Goal: Information Seeking & Learning: Compare options

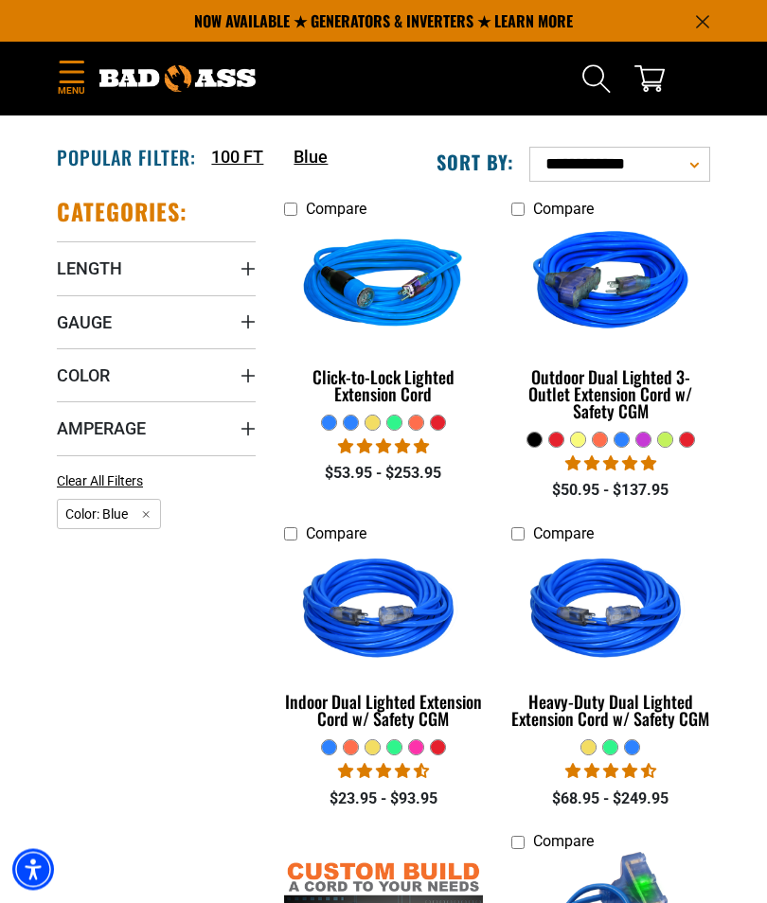
scroll to position [264, 0]
click at [93, 319] on span "Gauge" at bounding box center [84, 323] width 55 height 22
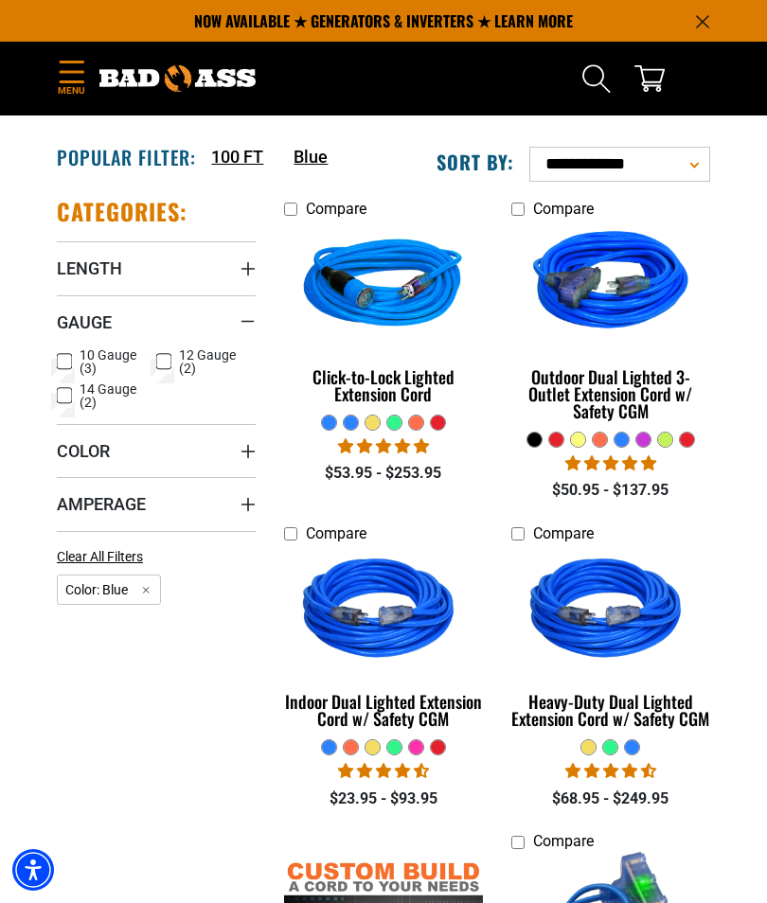
click at [68, 358] on icon at bounding box center [64, 361] width 15 height 25
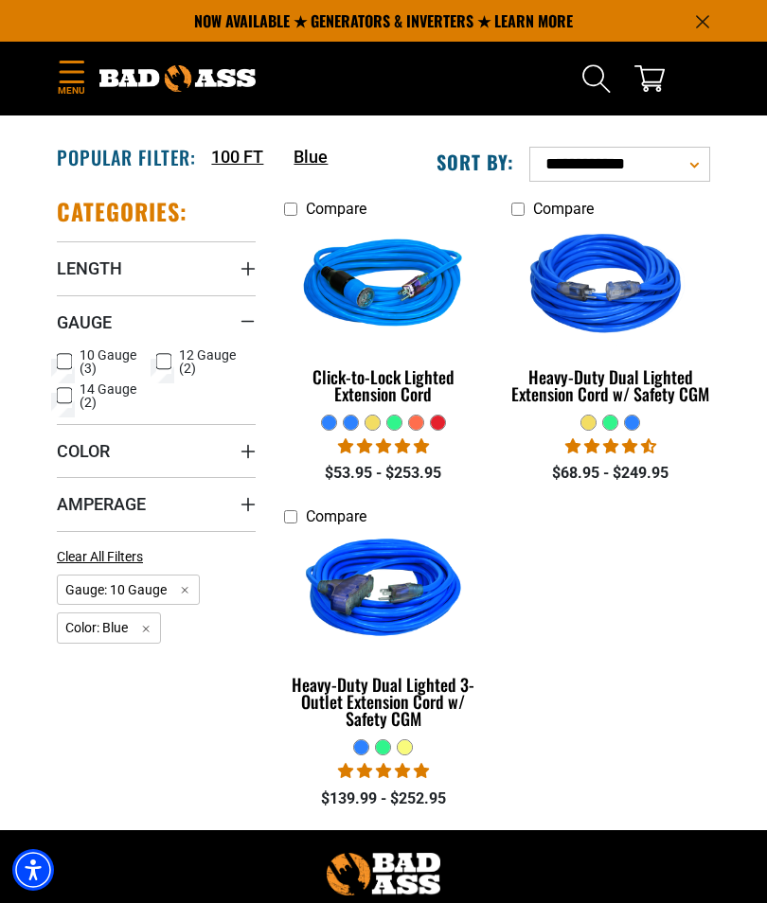
click at [355, 374] on img at bounding box center [383, 287] width 201 height 180
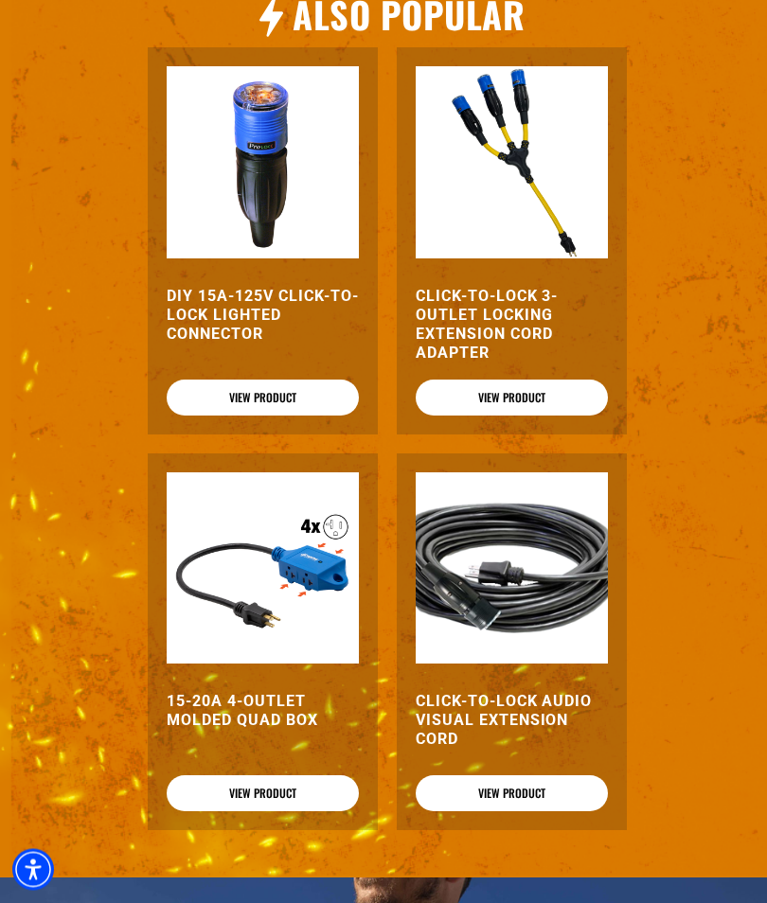
scroll to position [2352, 0]
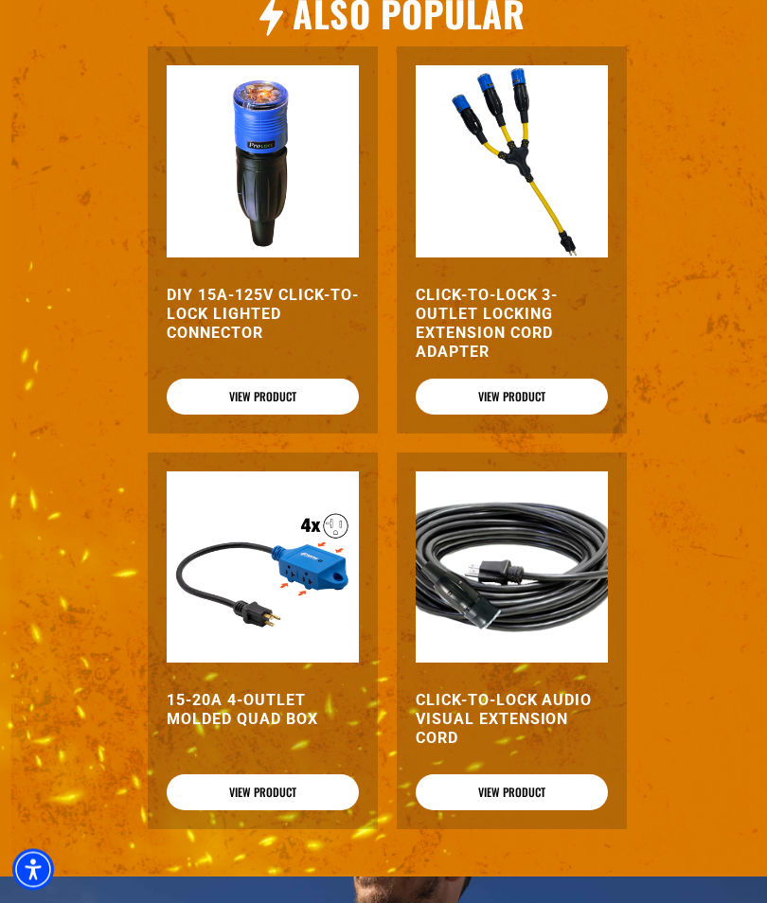
click at [554, 637] on img at bounding box center [512, 568] width 192 height 192
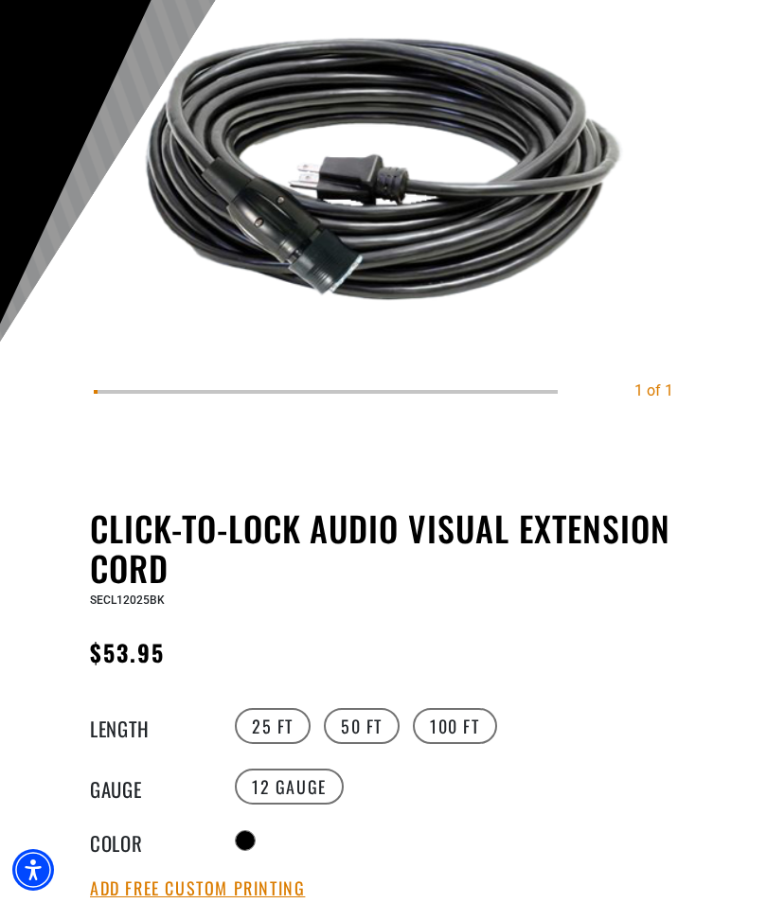
click at [461, 732] on label "100 FT" at bounding box center [455, 726] width 84 height 36
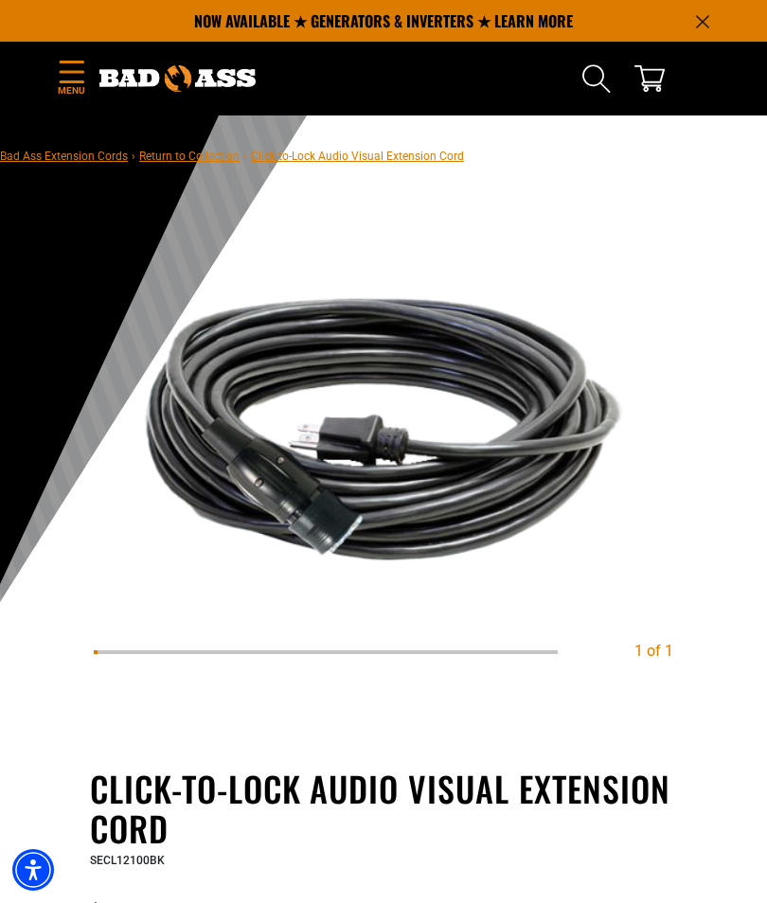
click at [72, 80] on icon "Menu" at bounding box center [72, 72] width 30 height 23
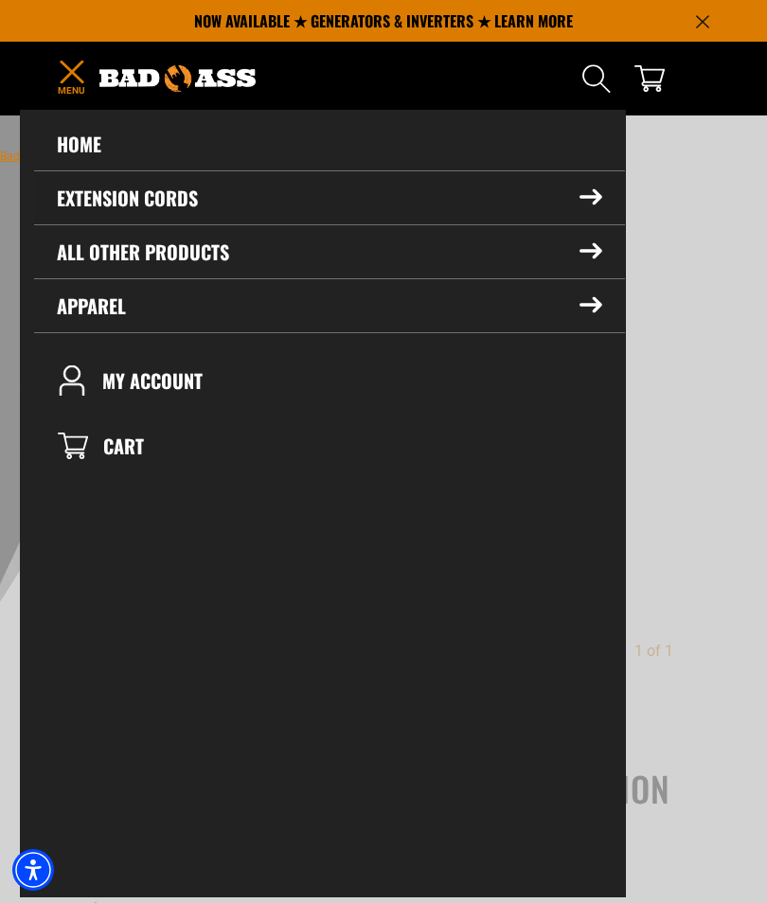
click at [121, 198] on summary "Extension Cords" at bounding box center [329, 197] width 591 height 53
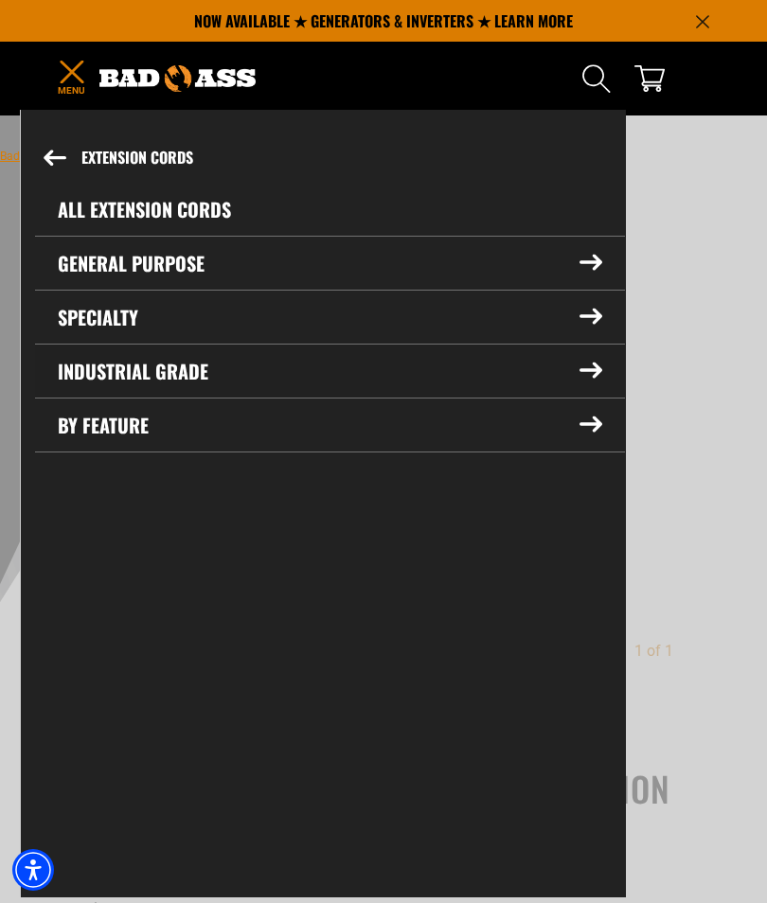
click at [153, 367] on summary "Industrial Grade" at bounding box center [330, 371] width 590 height 53
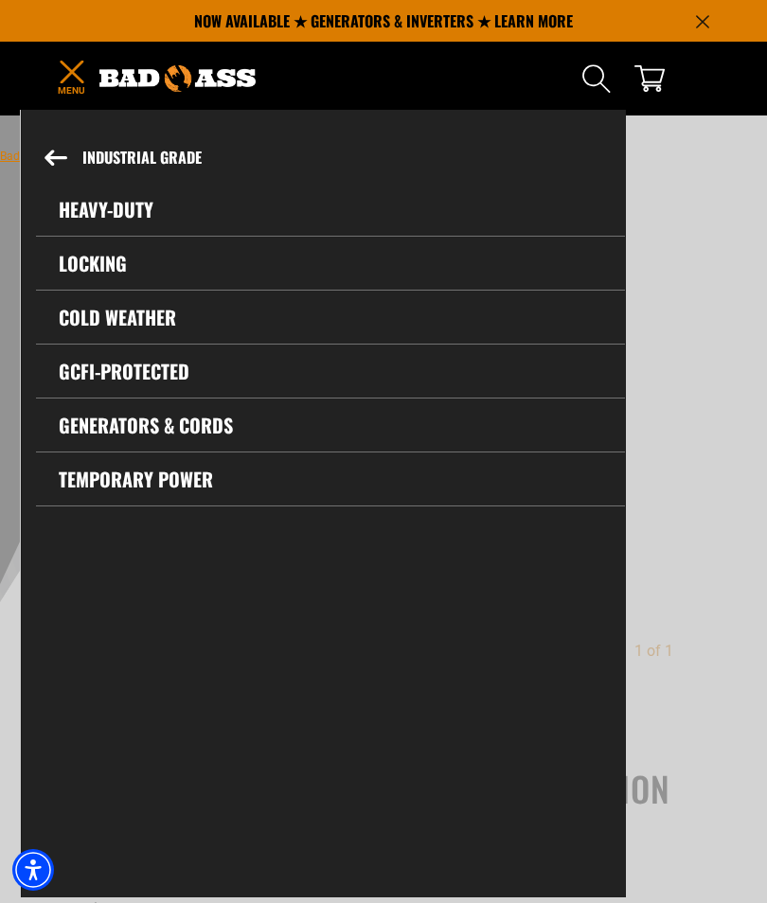
click at [98, 205] on link "Heavy-Duty" at bounding box center [330, 209] width 589 height 53
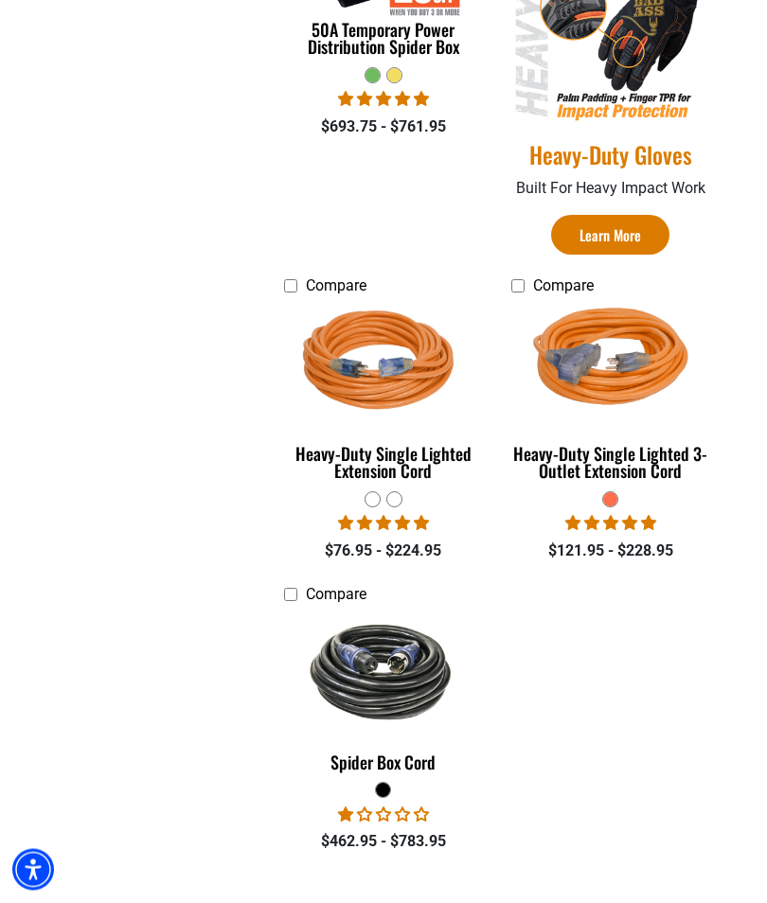
scroll to position [936, 0]
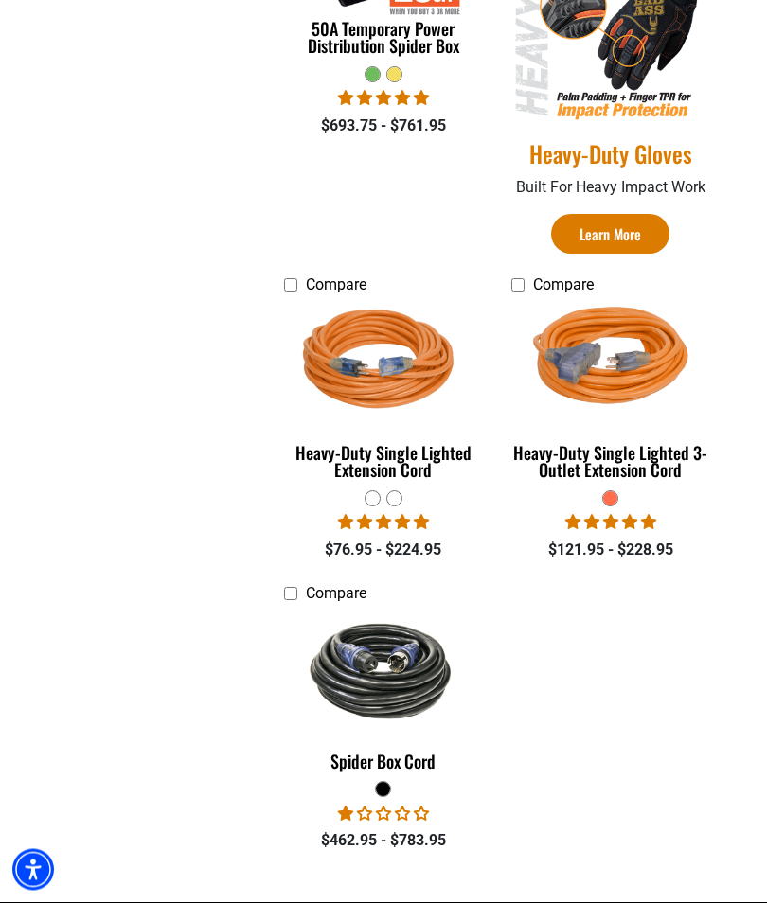
click at [375, 680] on img at bounding box center [383, 672] width 201 height 120
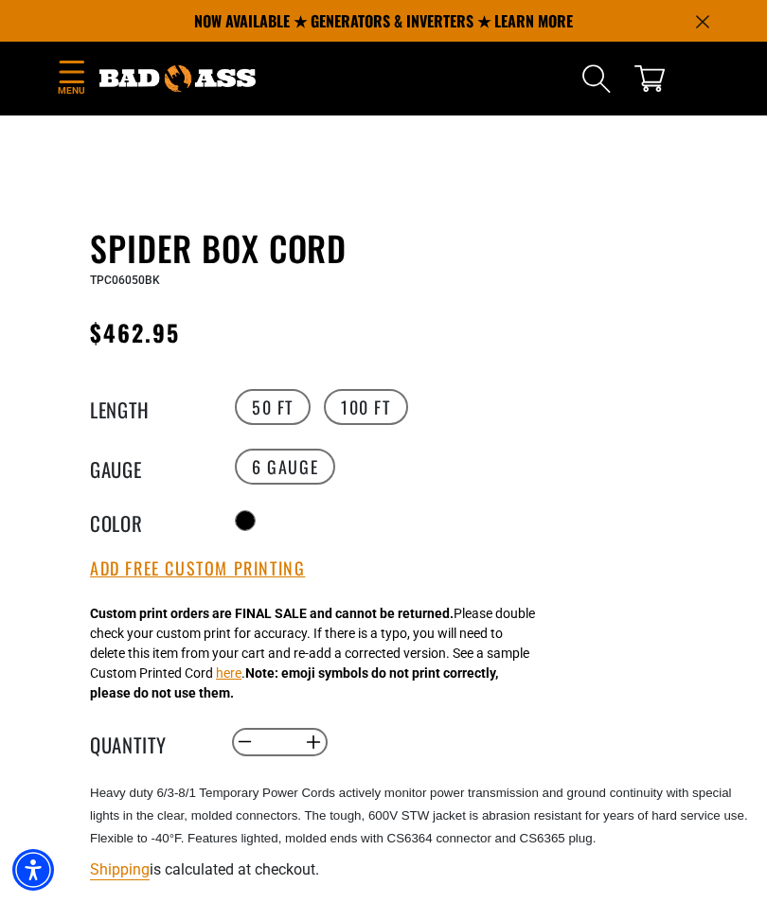
scroll to position [541, 0]
click at [362, 405] on label "100 FT" at bounding box center [366, 408] width 84 height 36
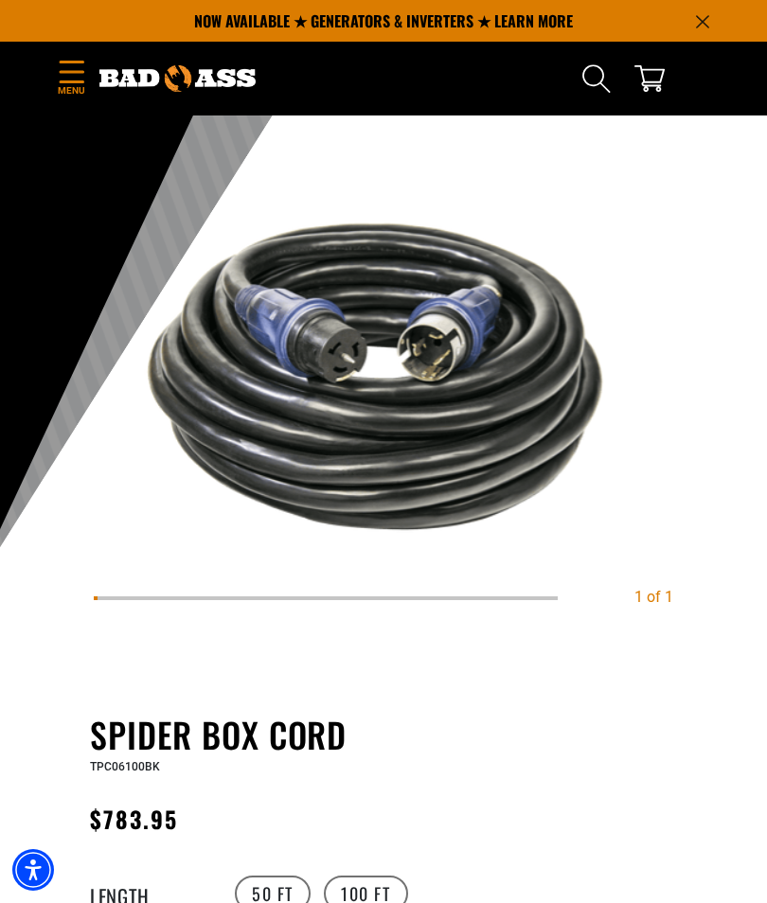
scroll to position [46, 0]
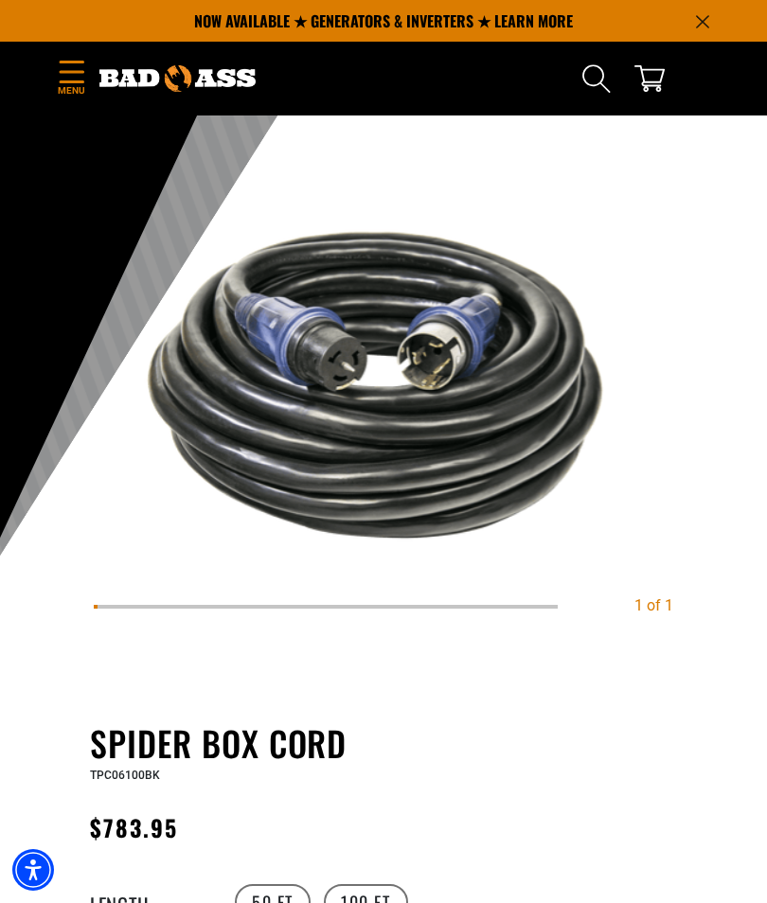
click at [61, 69] on icon "Menu" at bounding box center [72, 72] width 30 height 23
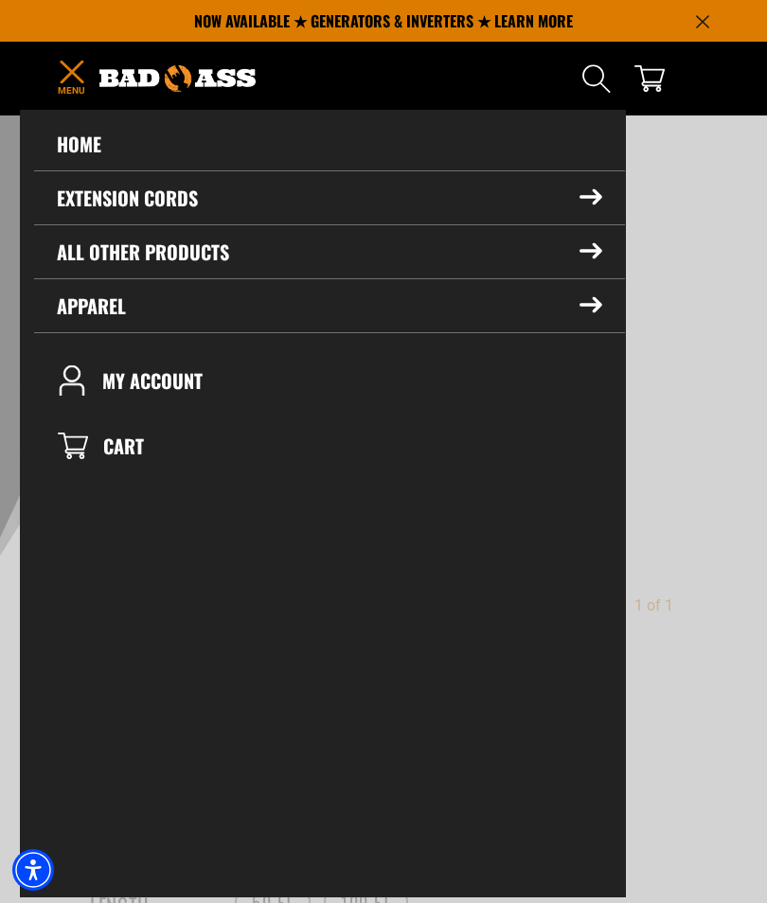
click at [61, 69] on icon "Menu" at bounding box center [72, 72] width 30 height 23
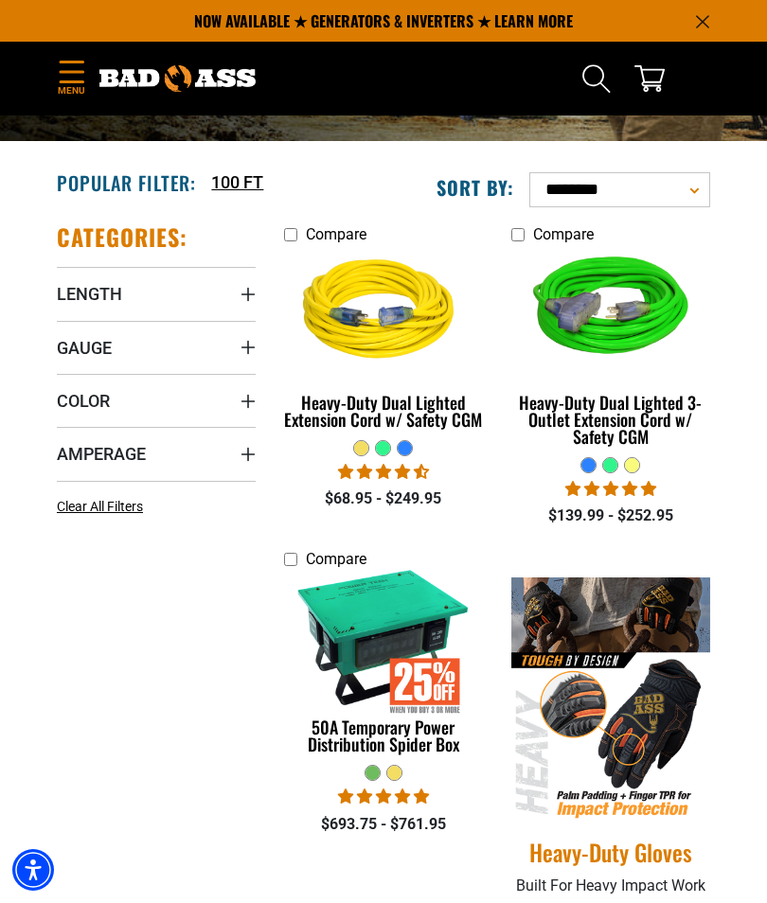
scroll to position [236, 0]
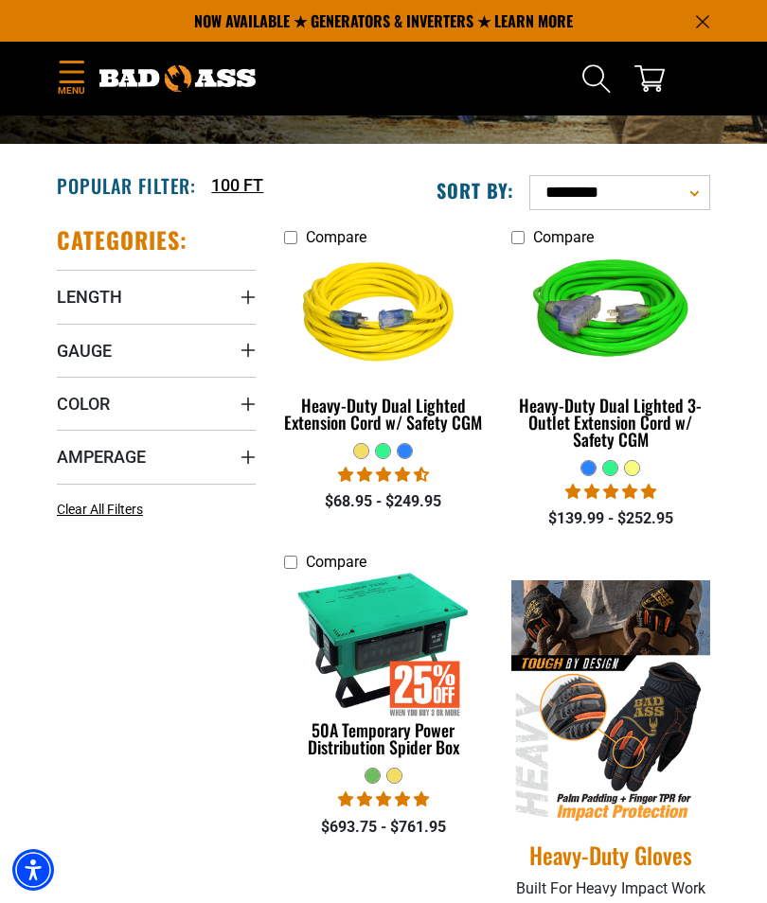
click at [348, 524] on div "Compare Heavy-Duty Dual Lighted Extension Cord w/ Safety CGM 11 reviews No ques…" at bounding box center [383, 378] width 199 height 306
click at [359, 405] on img at bounding box center [383, 315] width 201 height 180
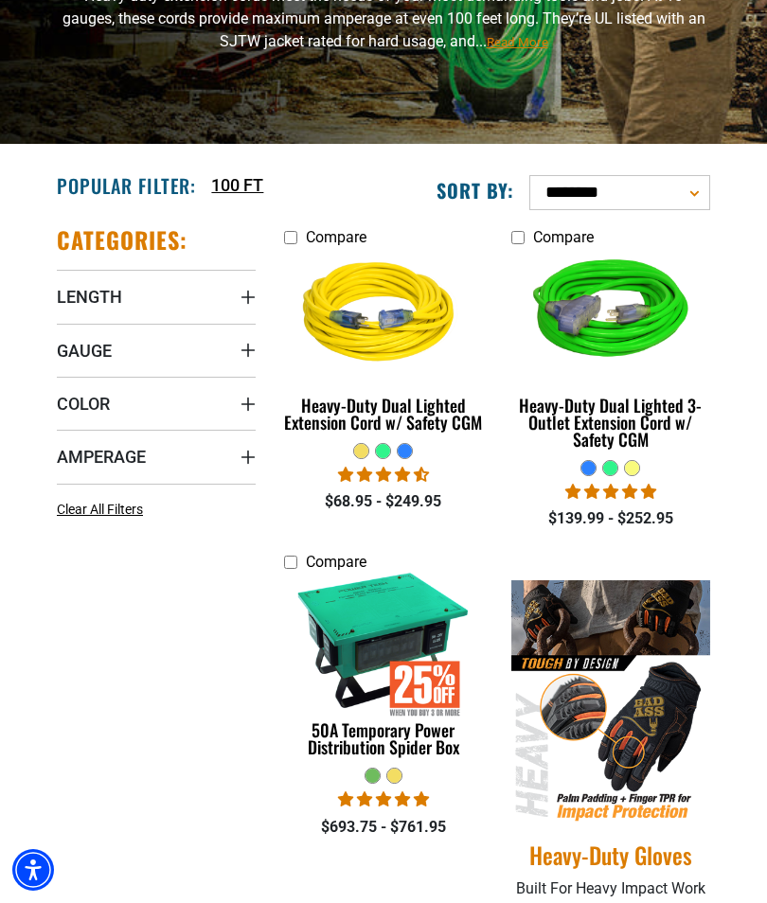
click at [109, 461] on span "Amperage" at bounding box center [101, 457] width 89 height 22
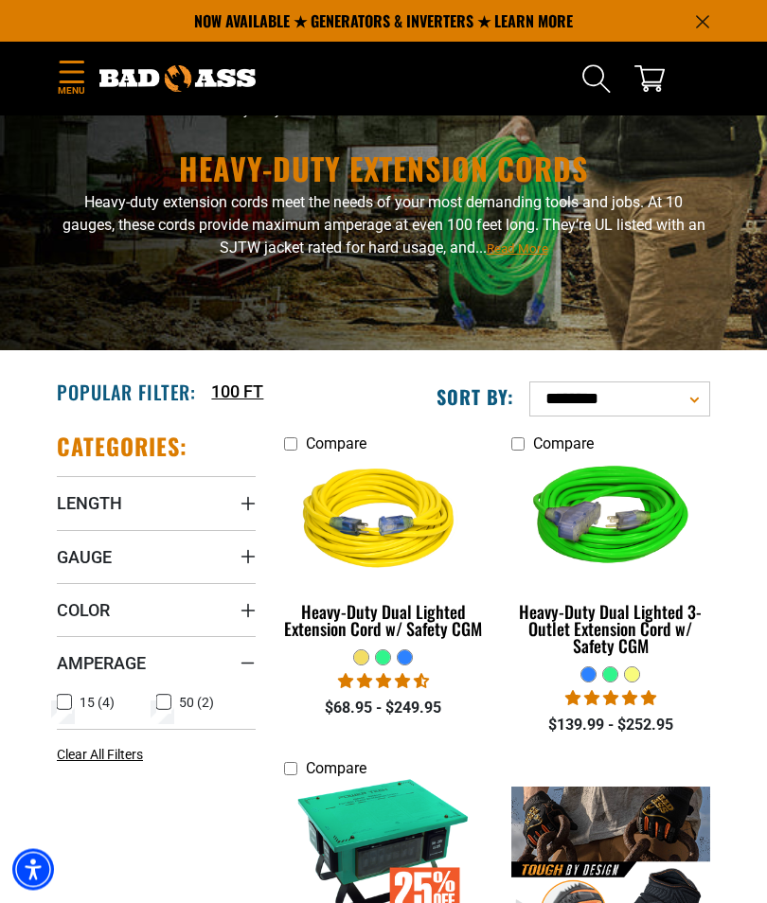
scroll to position [0, 0]
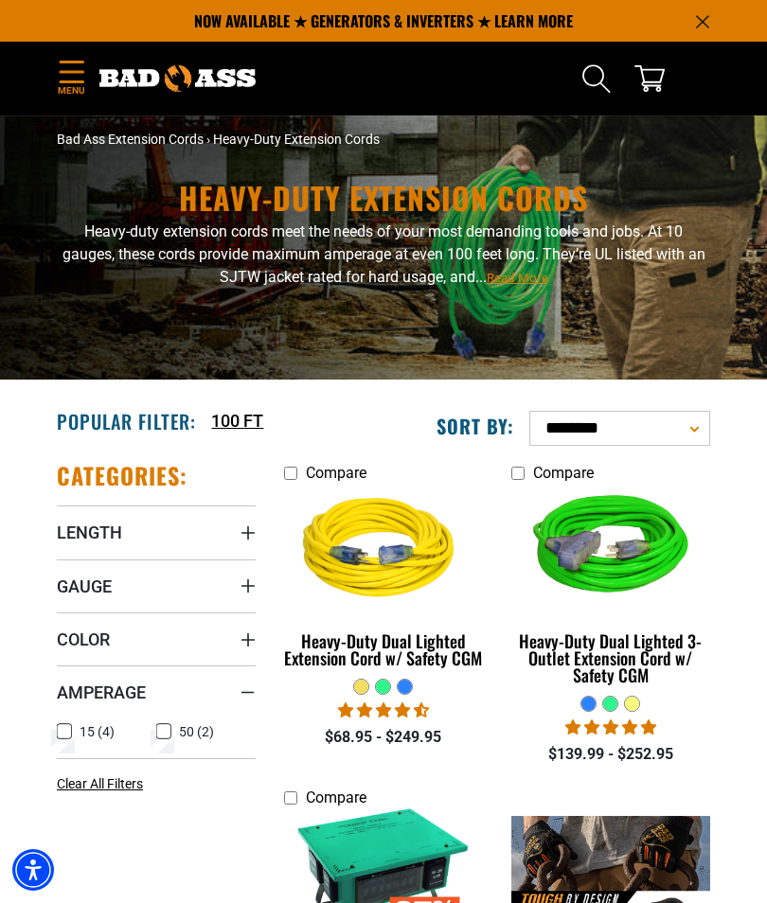
click at [73, 71] on icon "Menu" at bounding box center [72, 72] width 24 height 22
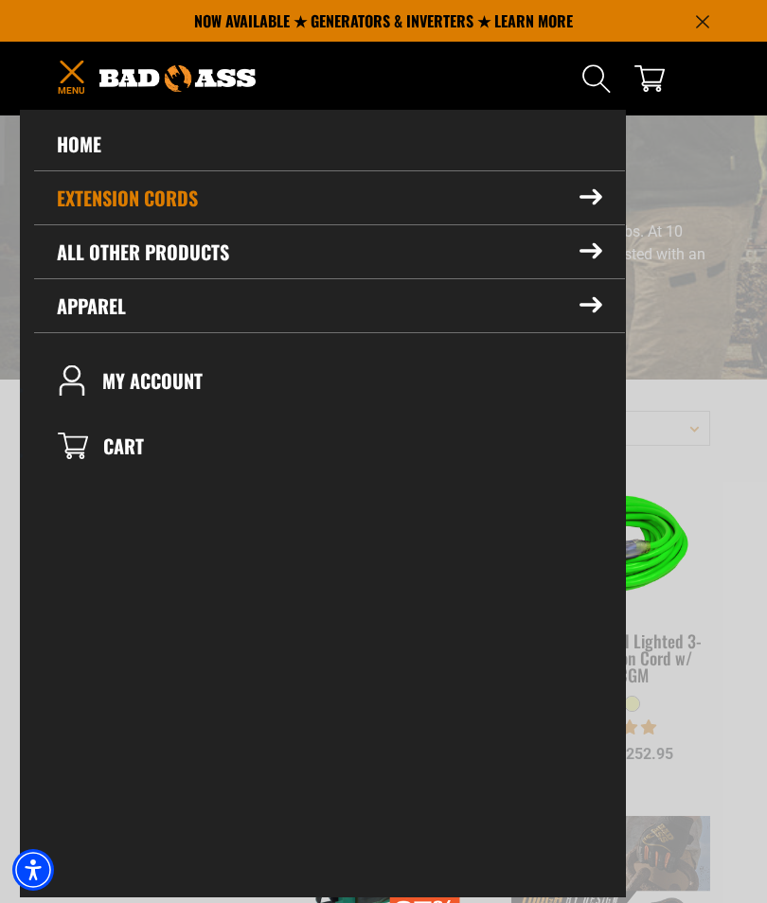
click at [88, 147] on link "Home" at bounding box center [329, 143] width 591 height 53
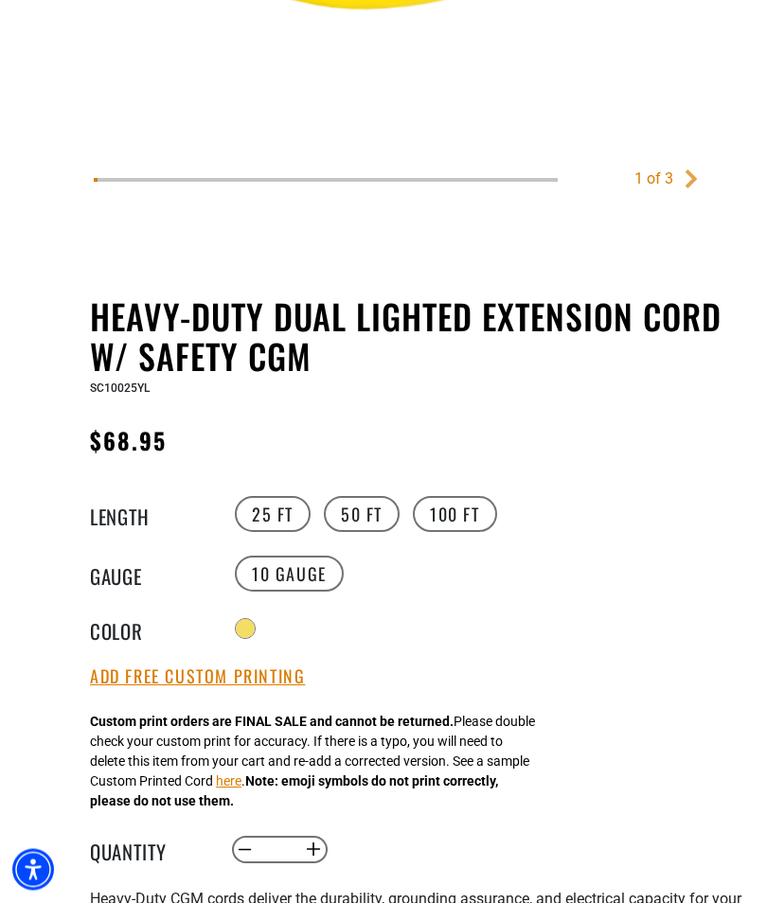
scroll to position [668, 0]
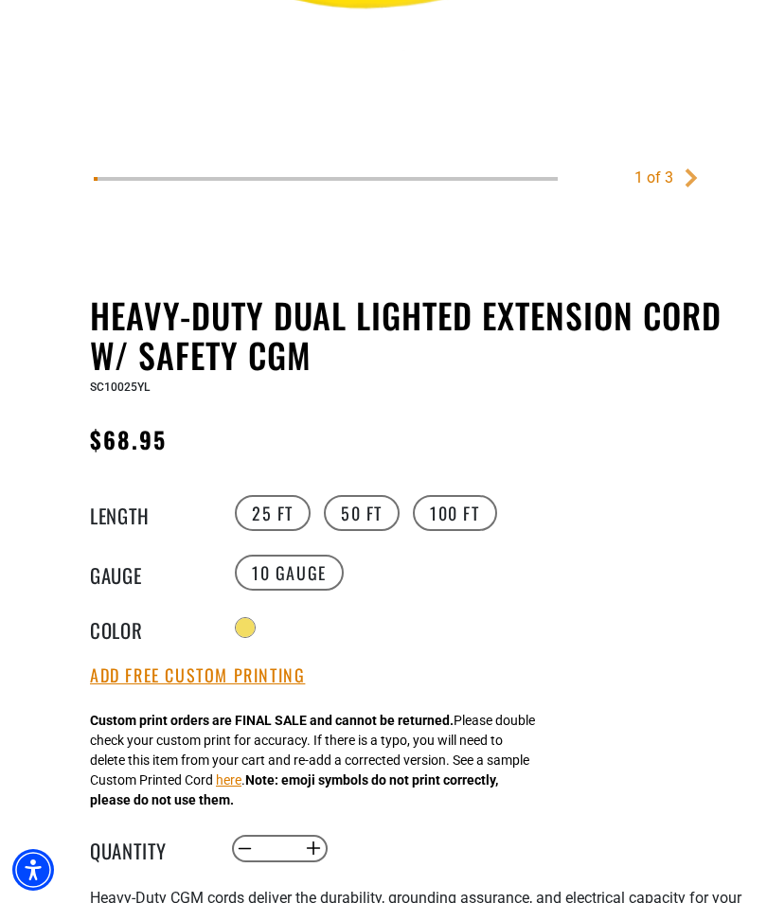
click at [465, 511] on label "100 FT" at bounding box center [455, 513] width 84 height 36
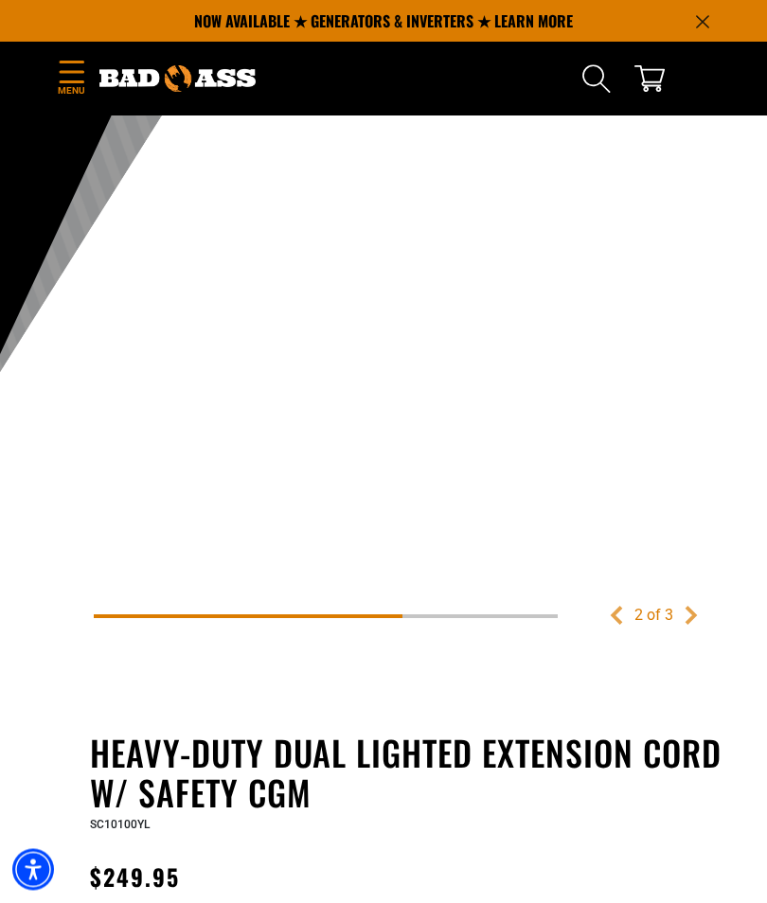
scroll to position [225, 0]
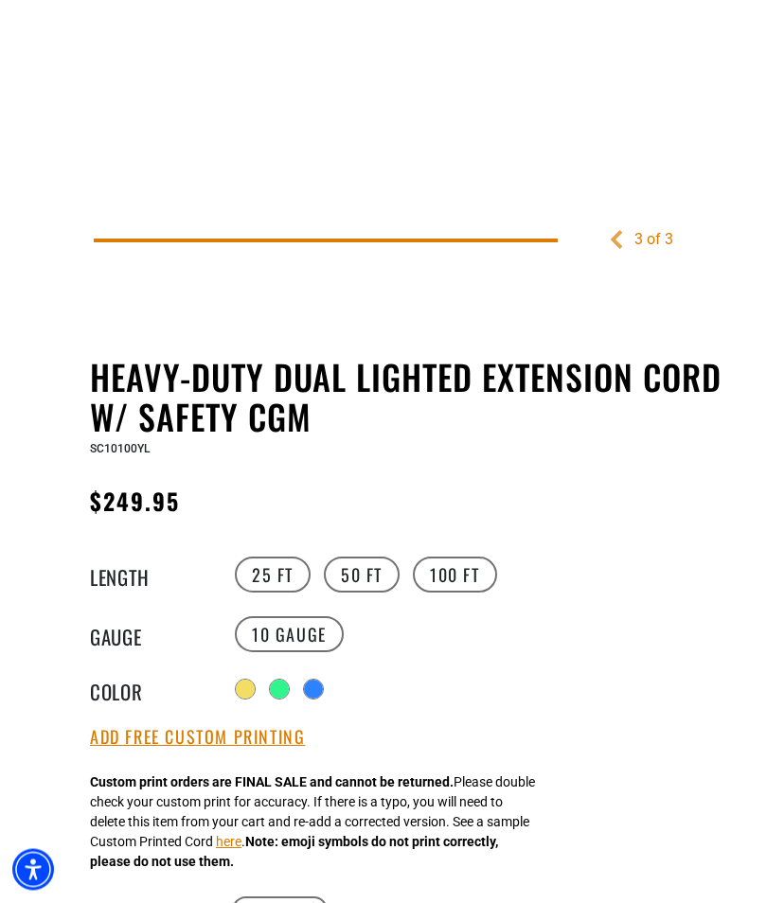
scroll to position [616, 0]
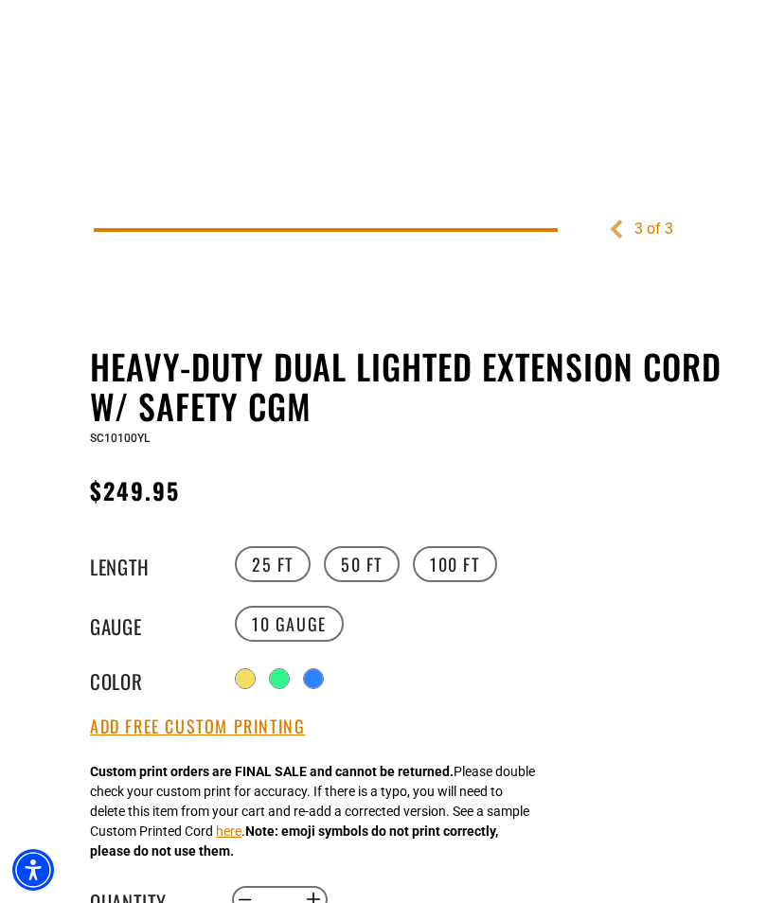
click at [271, 668] on div "Radio button Radio button Radio button" at bounding box center [370, 679] width 280 height 30
click at [289, 673] on div at bounding box center [279, 678] width 19 height 19
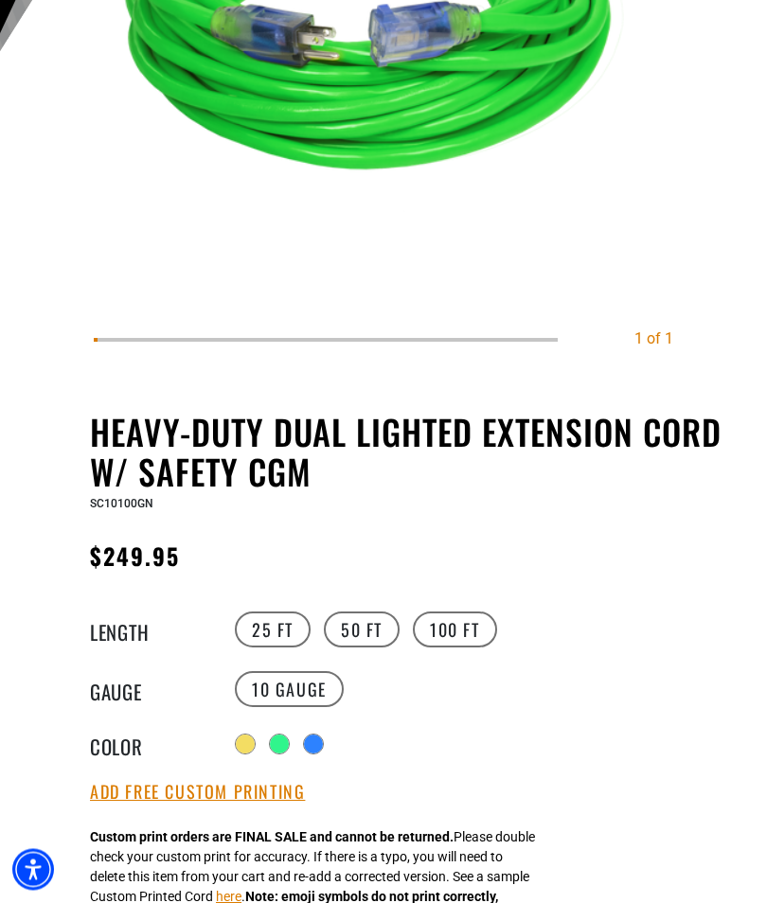
scroll to position [551, 0]
click at [312, 730] on div "Radio button Radio button Radio button" at bounding box center [370, 744] width 280 height 30
click at [312, 745] on div at bounding box center [313, 744] width 19 height 19
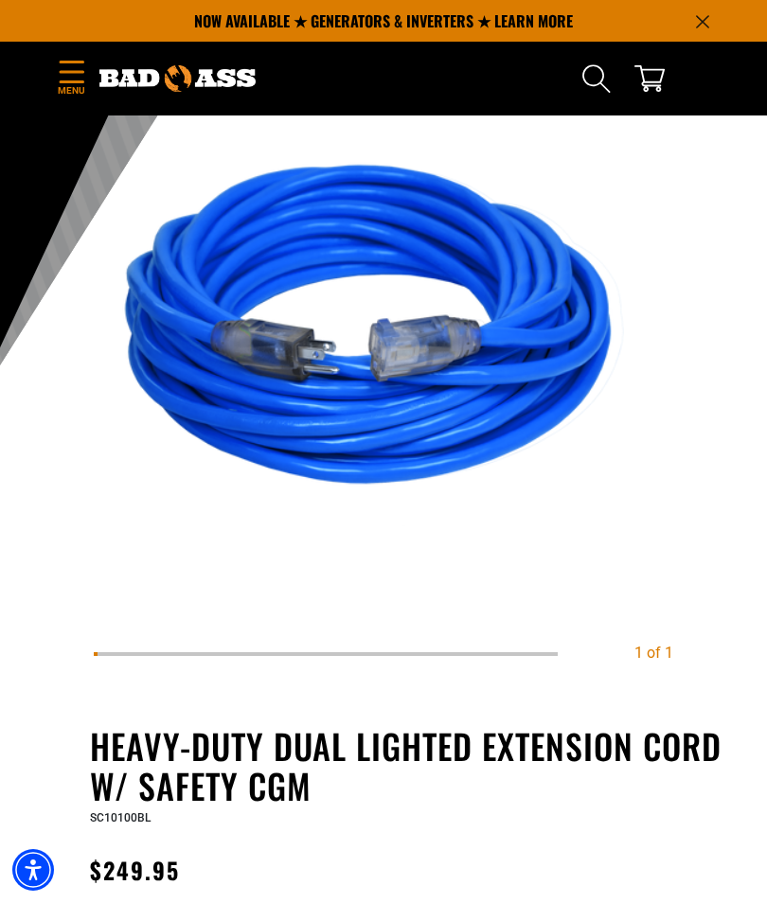
scroll to position [235, 0]
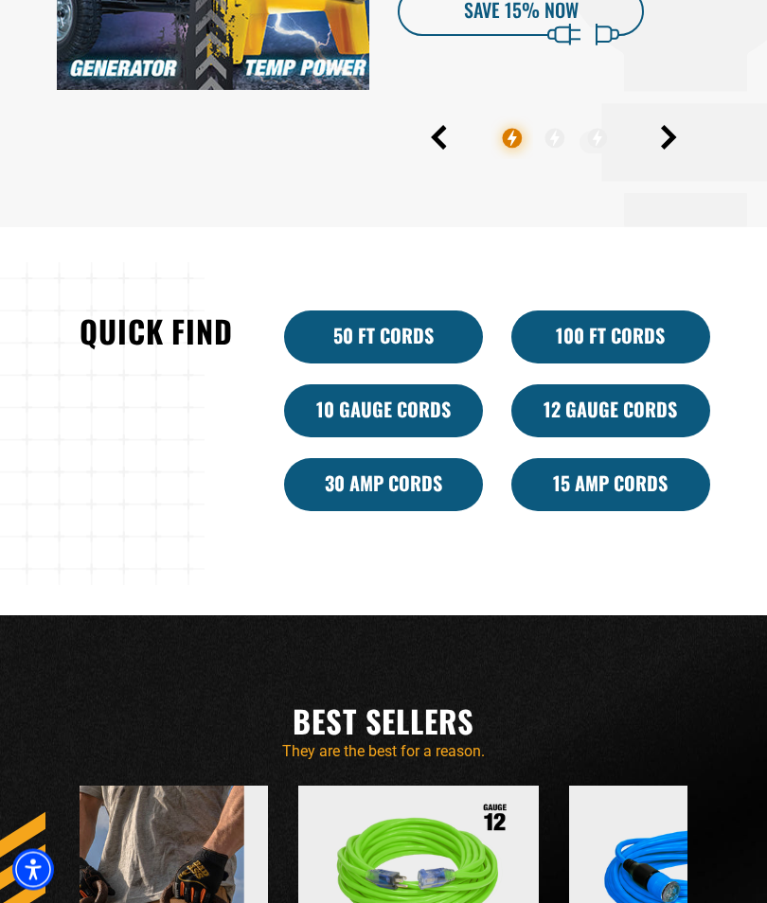
scroll to position [906, 0]
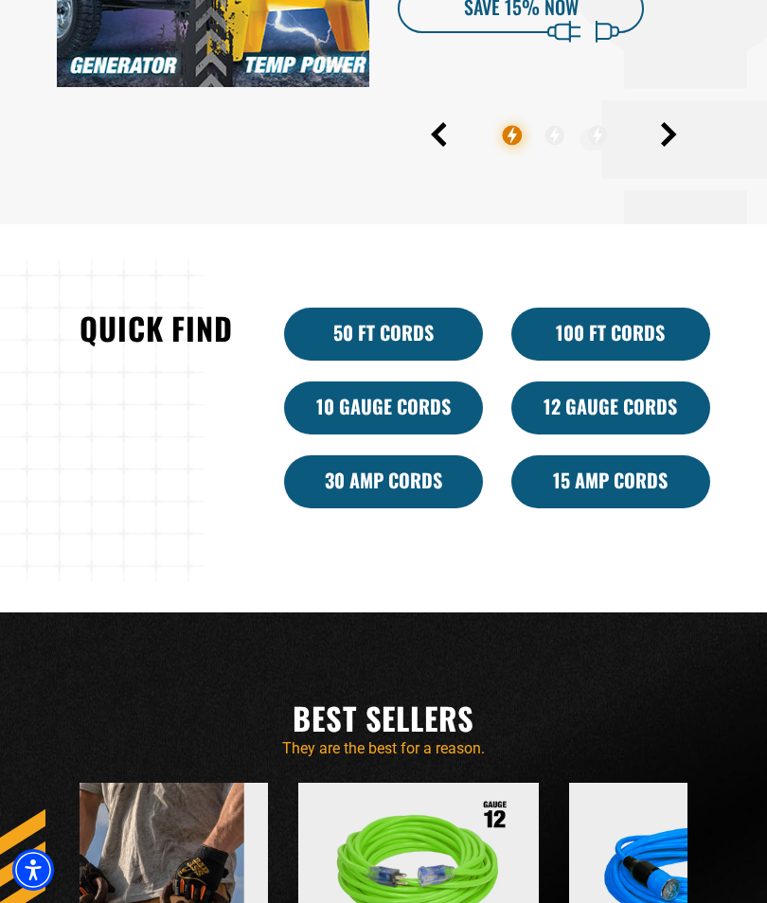
click at [343, 435] on link "10 Gauge Cords" at bounding box center [383, 408] width 199 height 53
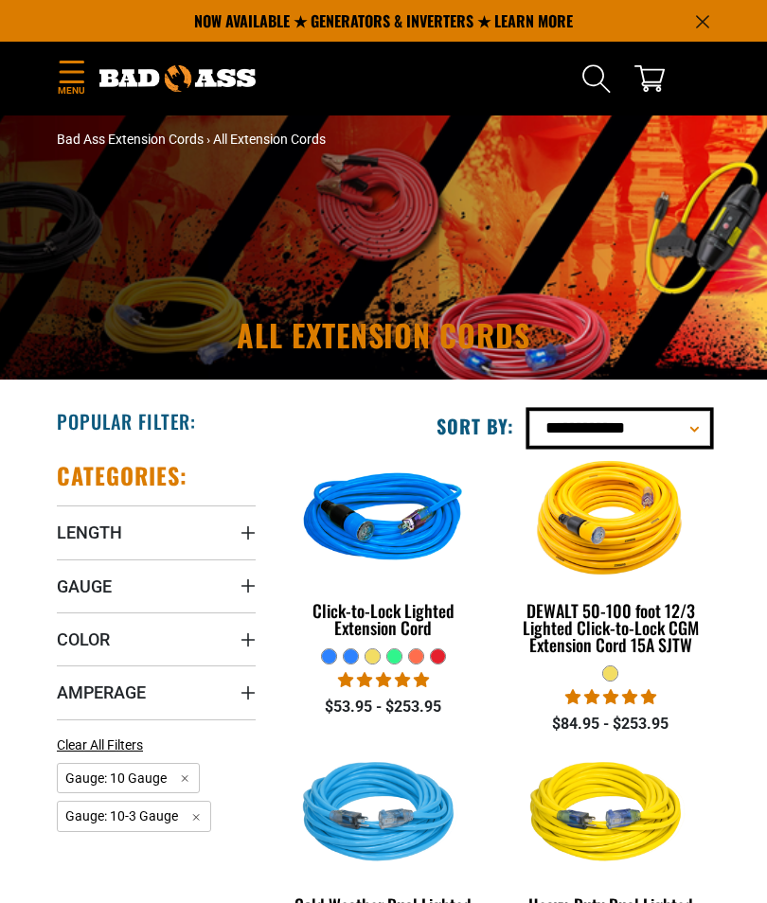
click at [703, 425] on select "**********" at bounding box center [619, 428] width 181 height 35
